Goal: Find specific page/section: Find specific page/section

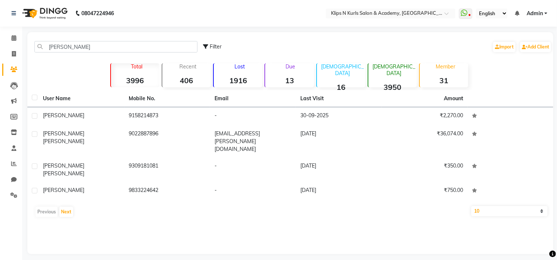
click at [68, 51] on input "[PERSON_NAME]" at bounding box center [115, 46] width 163 height 11
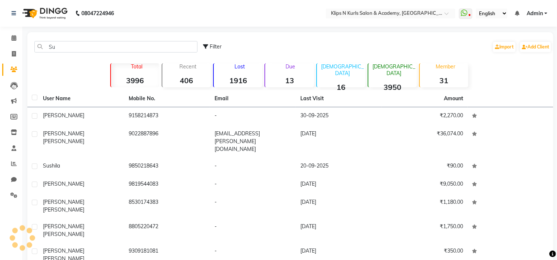
type input "S"
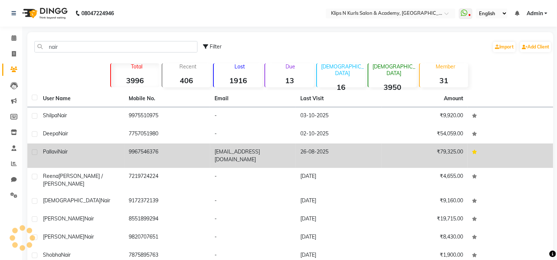
type input "nair"
click at [112, 148] on div "[PERSON_NAME]" at bounding box center [81, 152] width 77 height 8
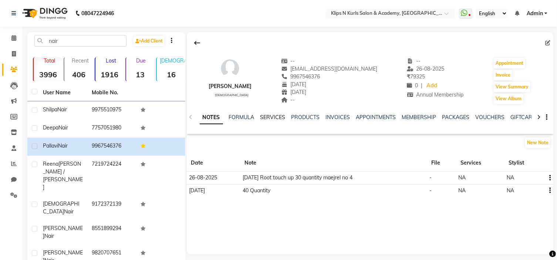
click at [268, 114] on link "SERVICES" at bounding box center [272, 117] width 25 height 7
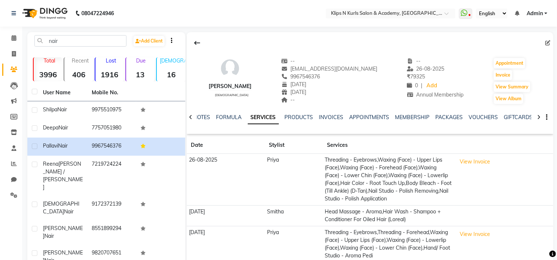
scroll to position [106, 0]
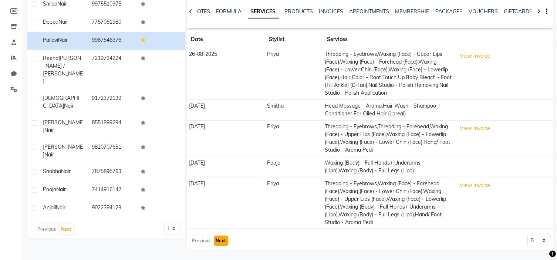
click at [222, 243] on button "Next" at bounding box center [221, 241] width 14 height 10
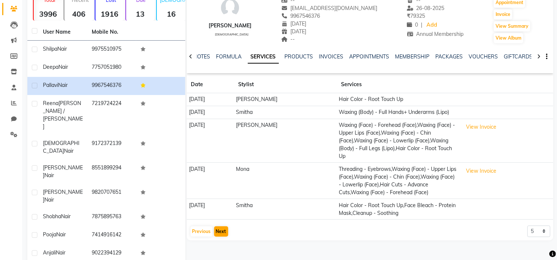
click at [222, 243] on div "[PERSON_NAME] [DEMOGRAPHIC_DATA] -- [EMAIL_ADDRESS][DOMAIN_NAME] 9967546376 [DA…" at bounding box center [369, 128] width 368 height 312
